Goal: Find specific page/section: Find specific page/section

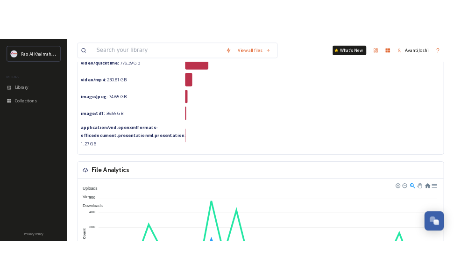
scroll to position [140, 0]
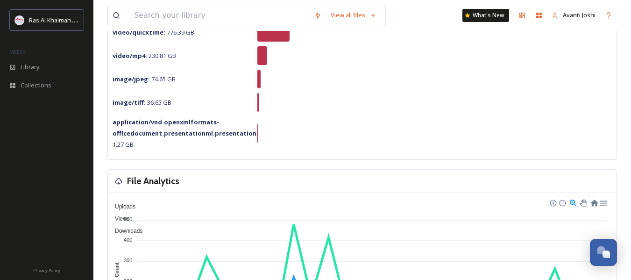
drag, startPoint x: 622, startPoint y: 0, endPoint x: 322, endPoint y: 56, distance: 305.3
click at [322, 56] on div "video/mp4 : 230.81 GB" at bounding box center [361, 55] width 499 height 19
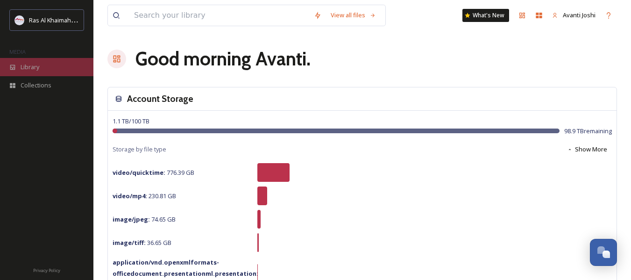
click at [27, 63] on span "Library" at bounding box center [30, 67] width 19 height 9
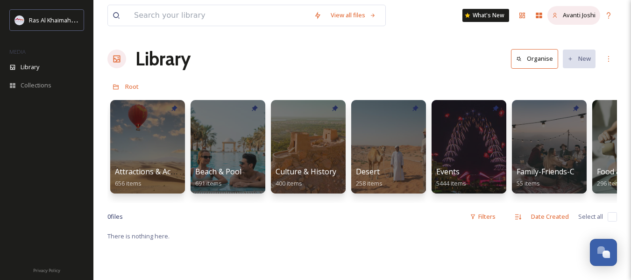
click at [557, 16] on icon at bounding box center [555, 16] width 6 height 6
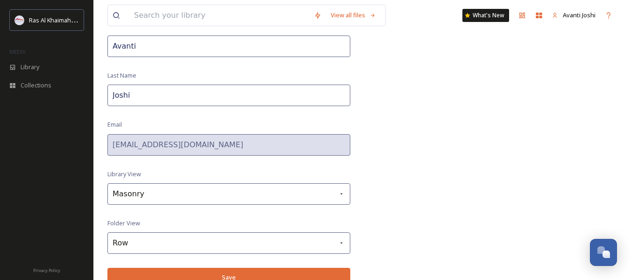
scroll to position [86, 0]
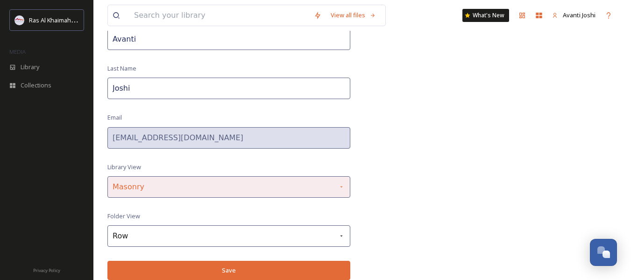
click at [342, 184] on icon at bounding box center [340, 186] width 7 height 7
